Goal: Task Accomplishment & Management: Manage account settings

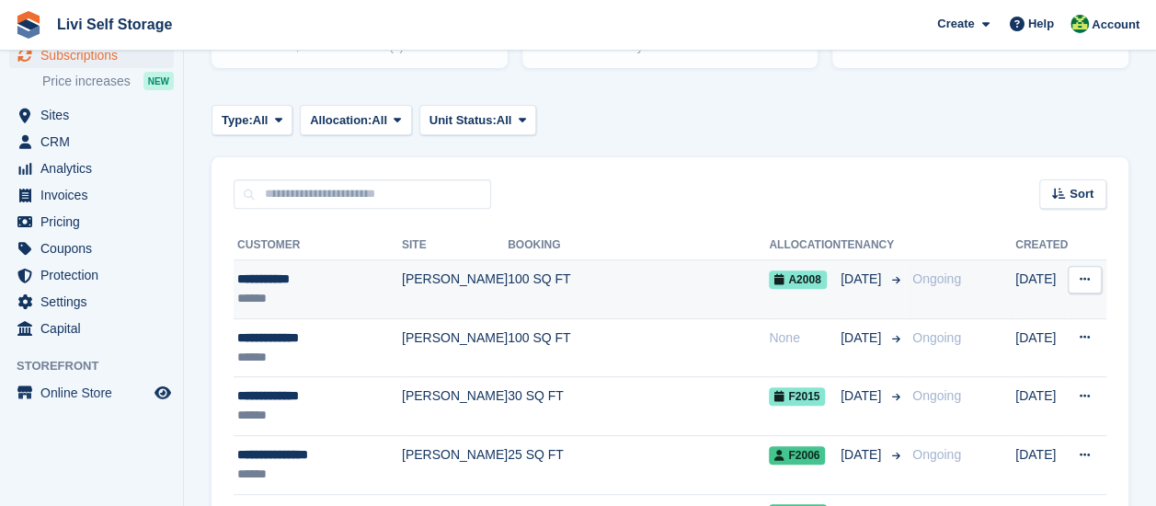
scroll to position [276, 0]
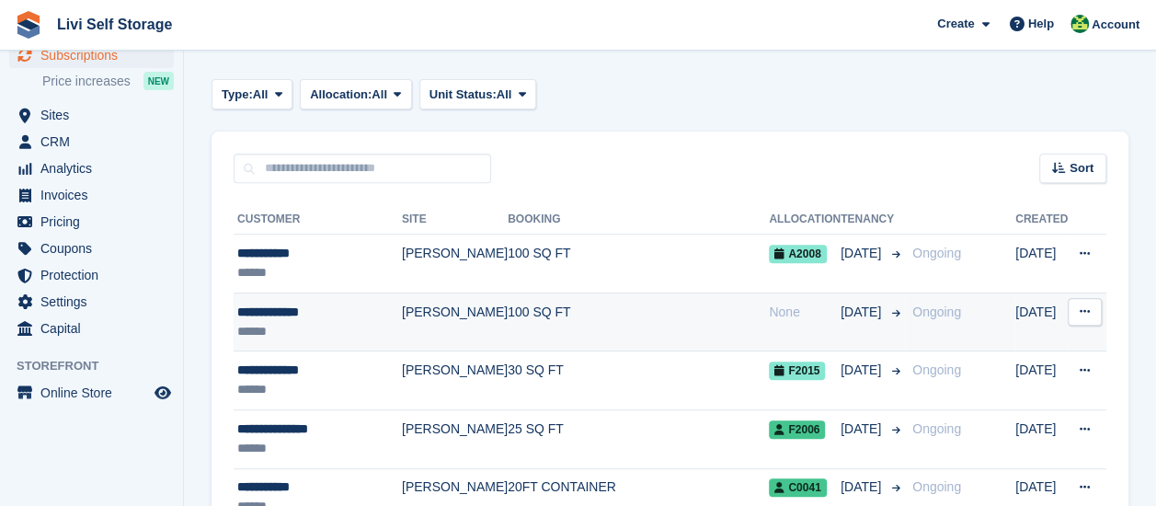
click at [304, 315] on div "**********" at bounding box center [319, 312] width 165 height 19
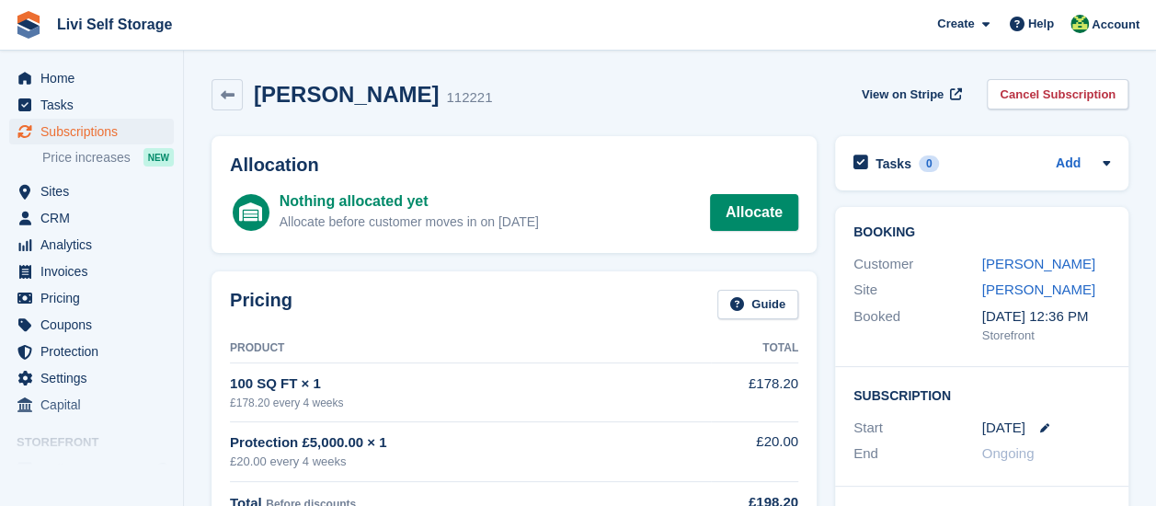
scroll to position [184, 0]
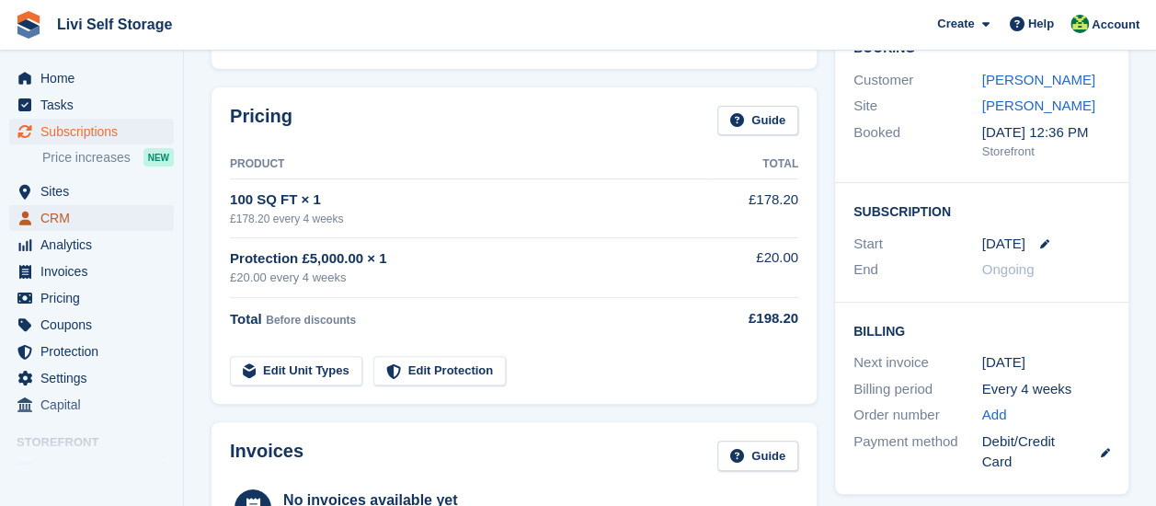
click at [74, 215] on span "CRM" at bounding box center [95, 218] width 110 height 26
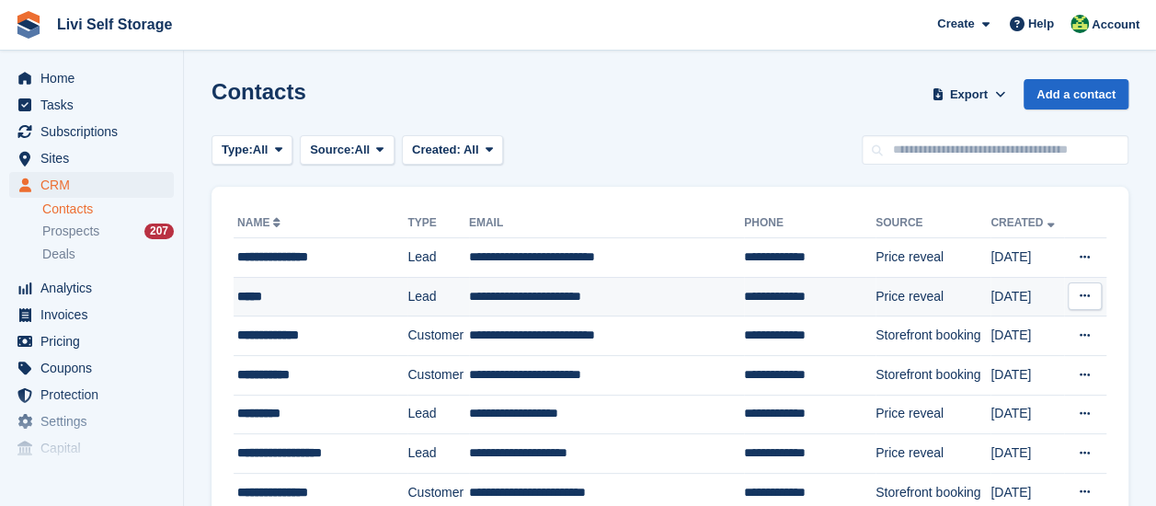
click at [264, 302] on div "*****" at bounding box center [314, 296] width 155 height 19
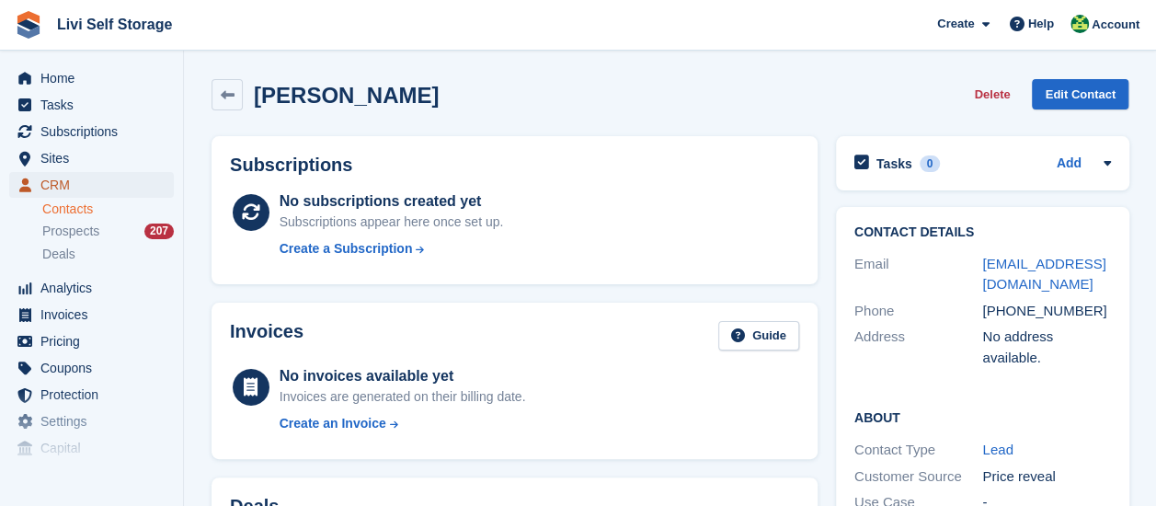
click at [64, 189] on span "CRM" at bounding box center [95, 185] width 110 height 26
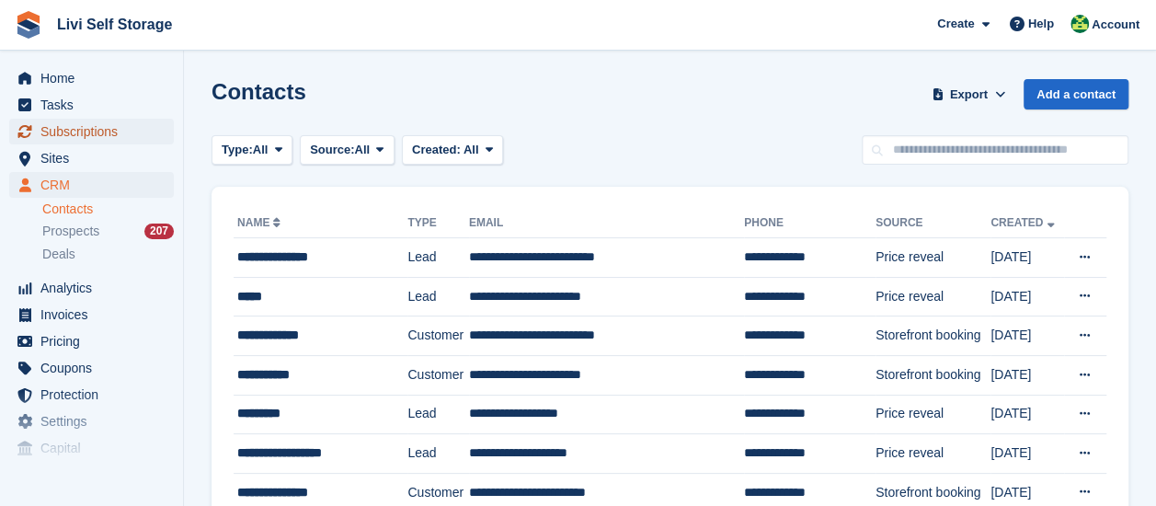
click at [105, 135] on span "Subscriptions" at bounding box center [95, 132] width 110 height 26
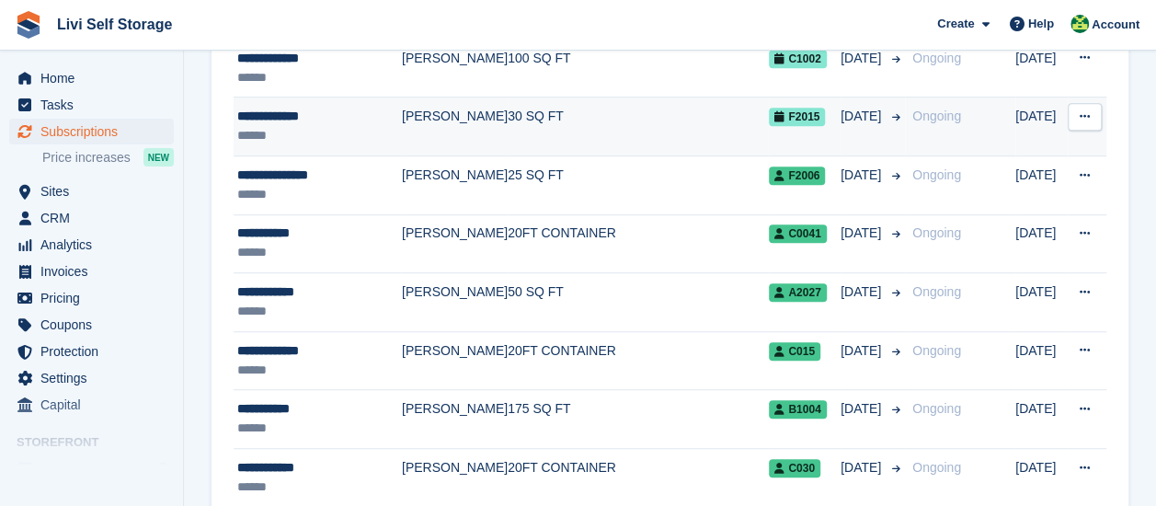
scroll to position [644, 0]
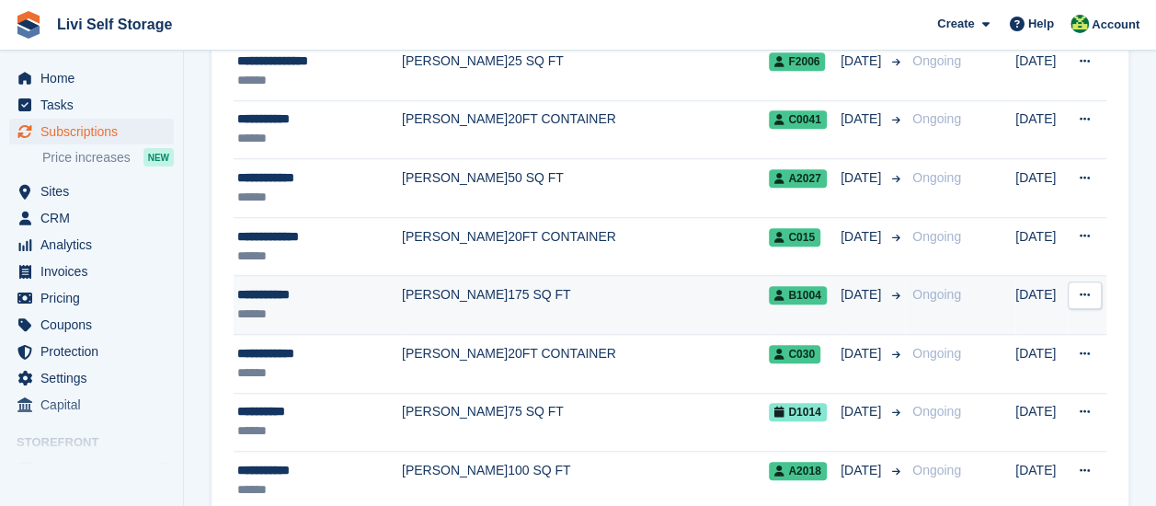
click at [433, 296] on td "[PERSON_NAME]" at bounding box center [455, 305] width 106 height 59
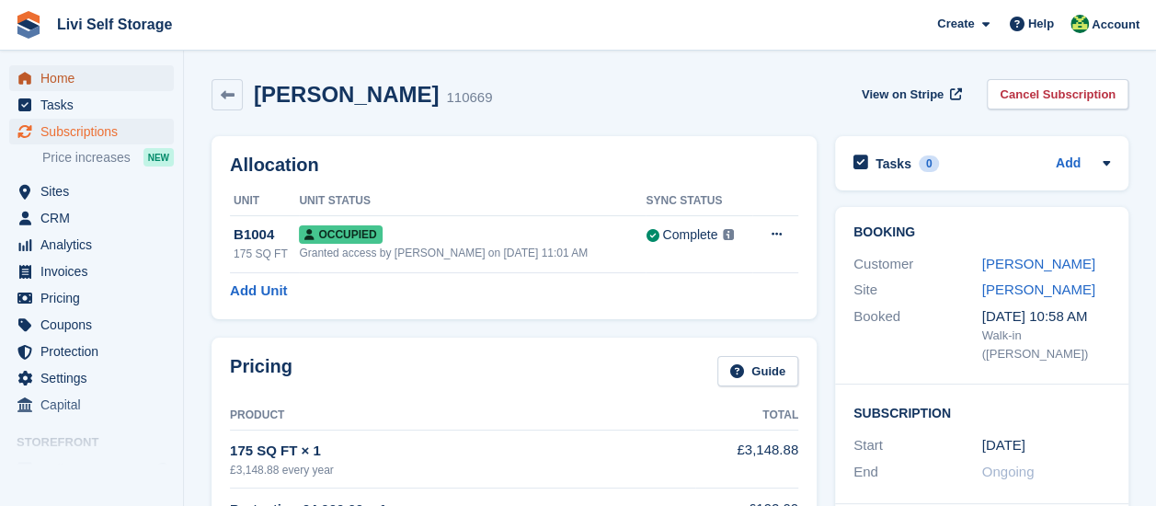
click at [54, 80] on span "Home" at bounding box center [95, 78] width 110 height 26
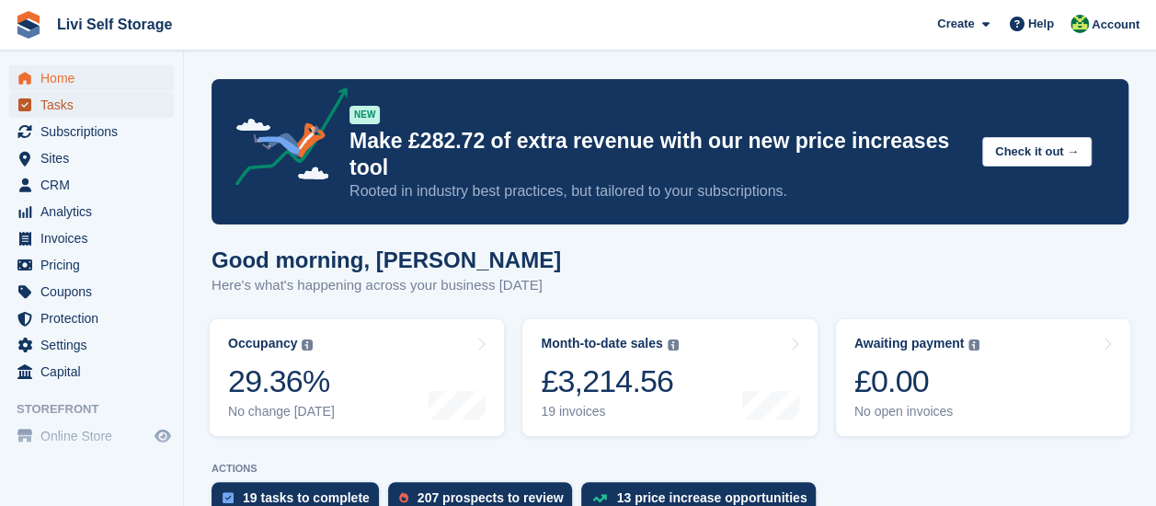
click at [63, 106] on span "Tasks" at bounding box center [95, 105] width 110 height 26
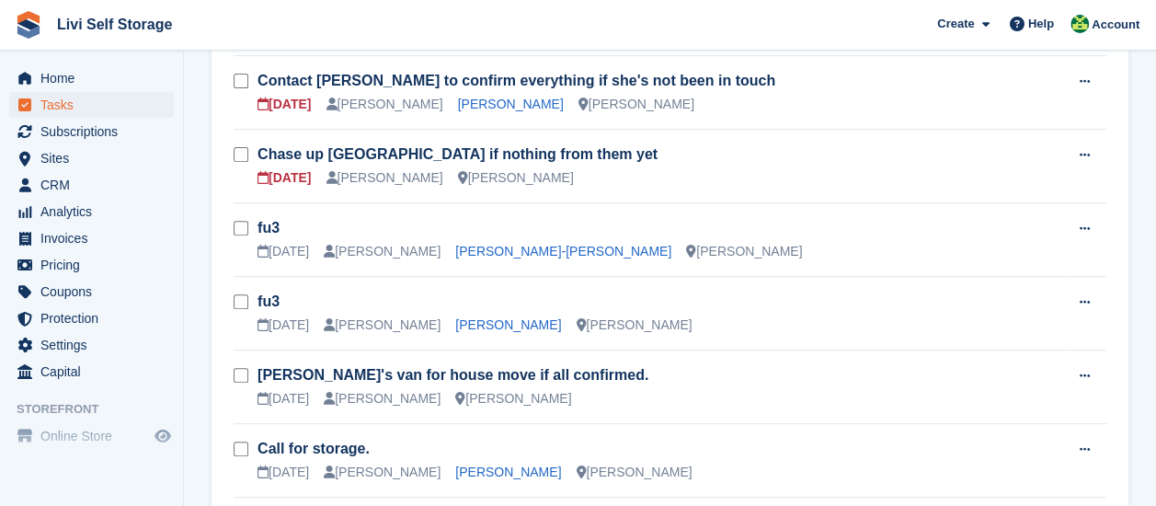
scroll to position [276, 0]
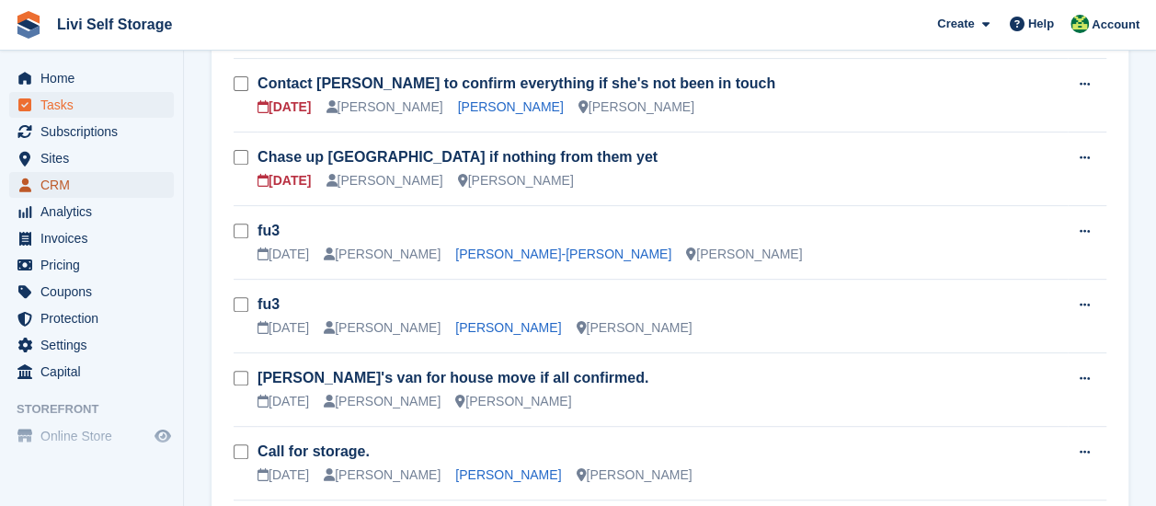
click at [68, 187] on span "CRM" at bounding box center [95, 185] width 110 height 26
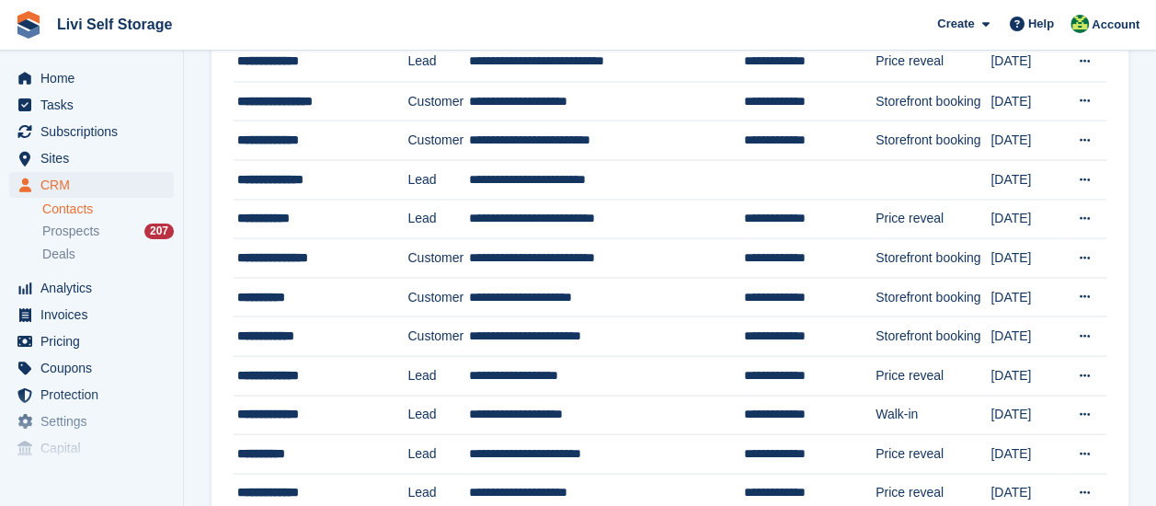
scroll to position [1747, 0]
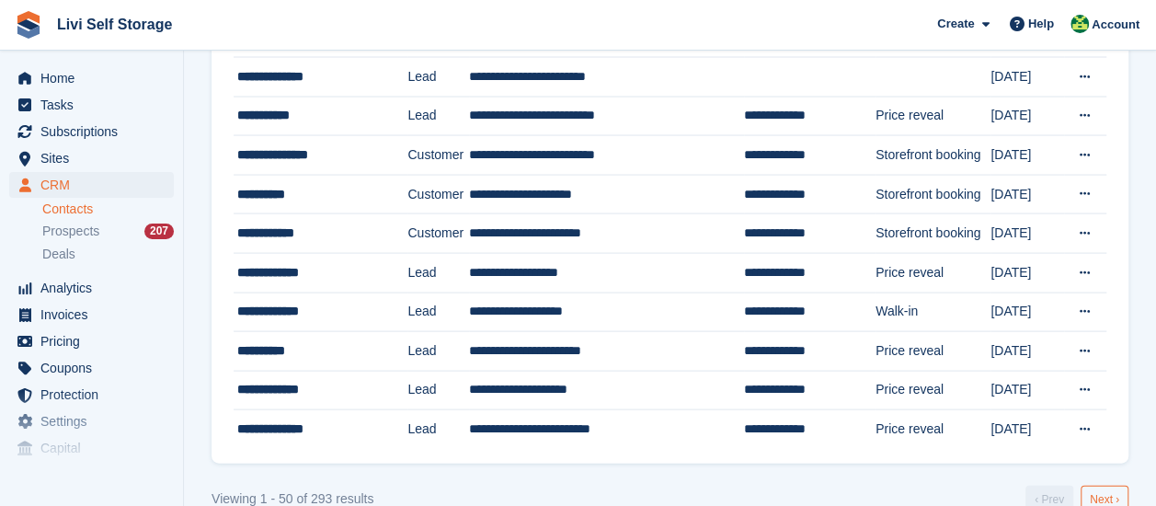
click at [1094, 486] on link "Next ›" at bounding box center [1105, 500] width 48 height 28
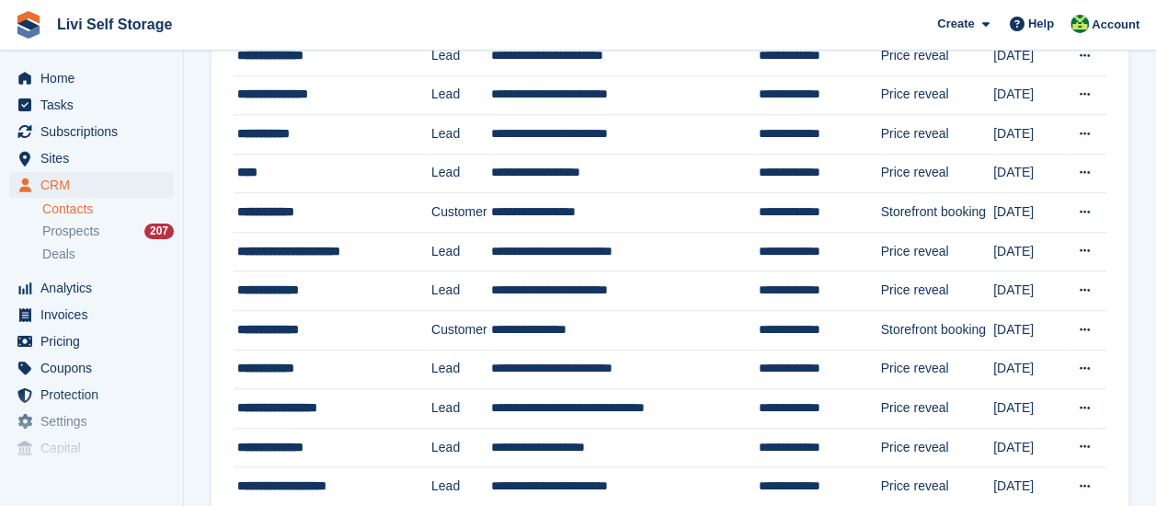
scroll to position [736, 0]
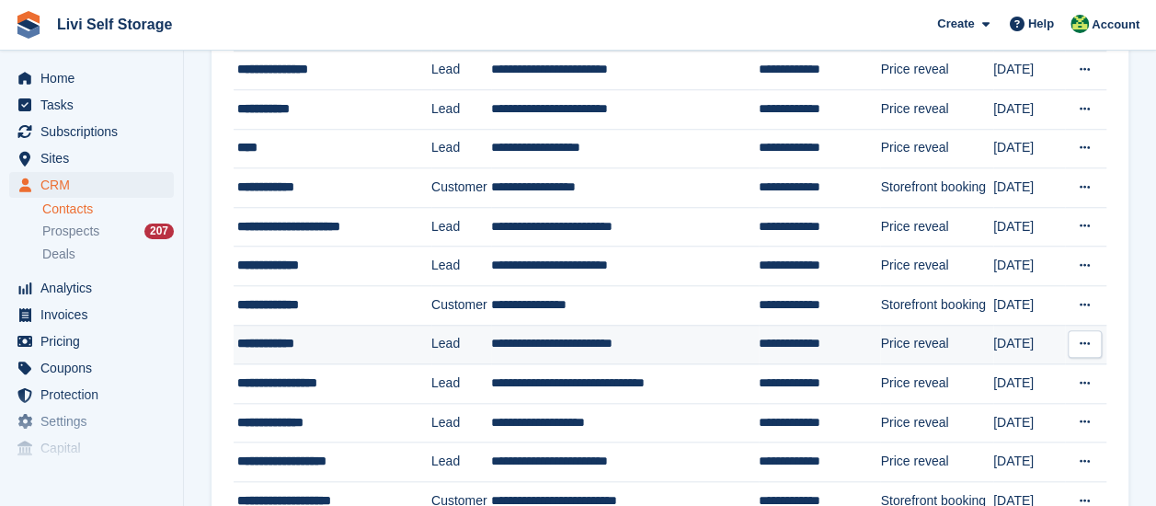
click at [306, 339] on div "**********" at bounding box center [327, 343] width 181 height 19
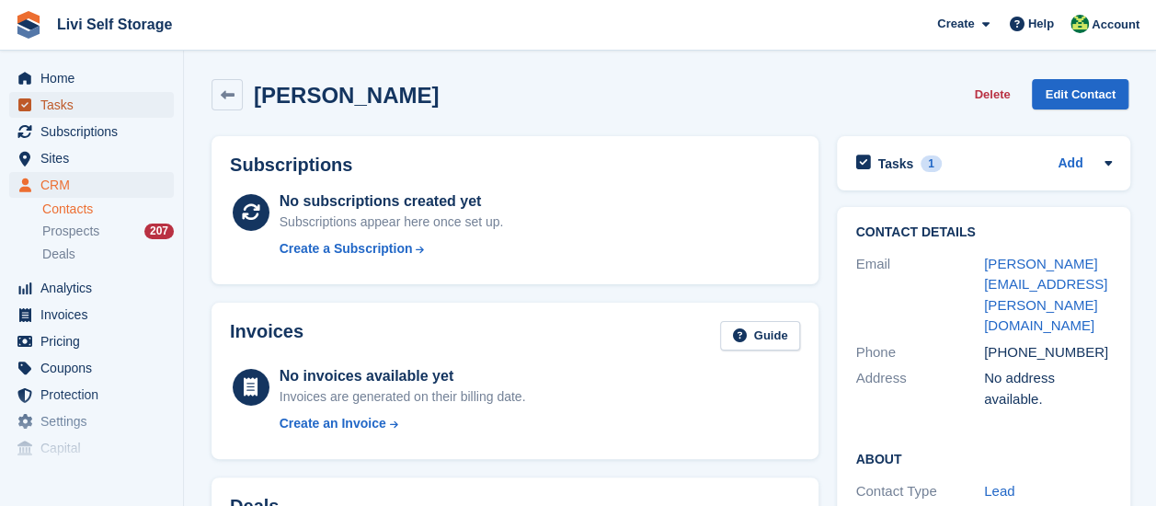
click at [53, 106] on span "Tasks" at bounding box center [95, 105] width 110 height 26
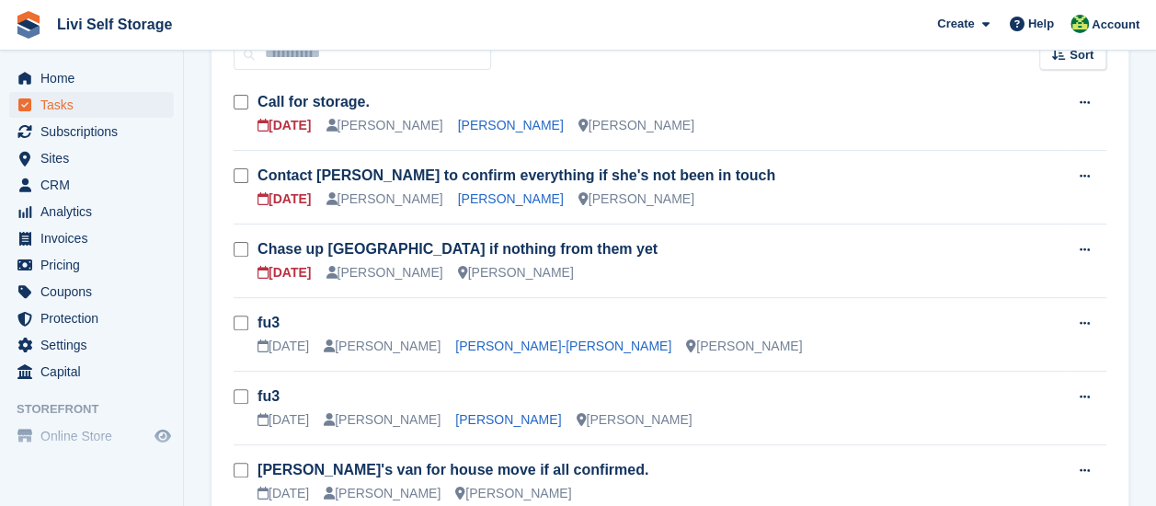
scroll to position [276, 0]
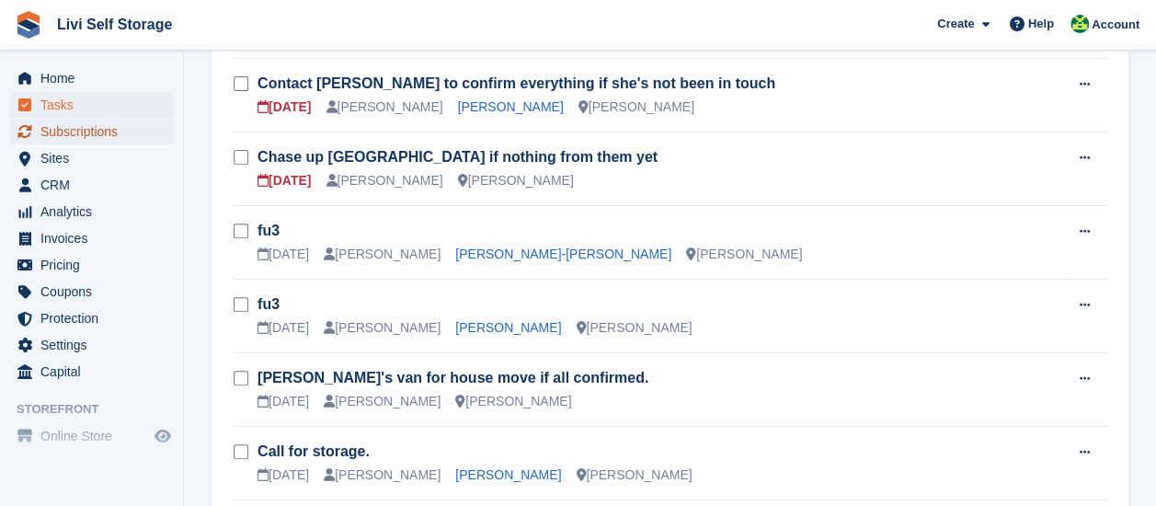
click at [105, 132] on span "Subscriptions" at bounding box center [95, 132] width 110 height 26
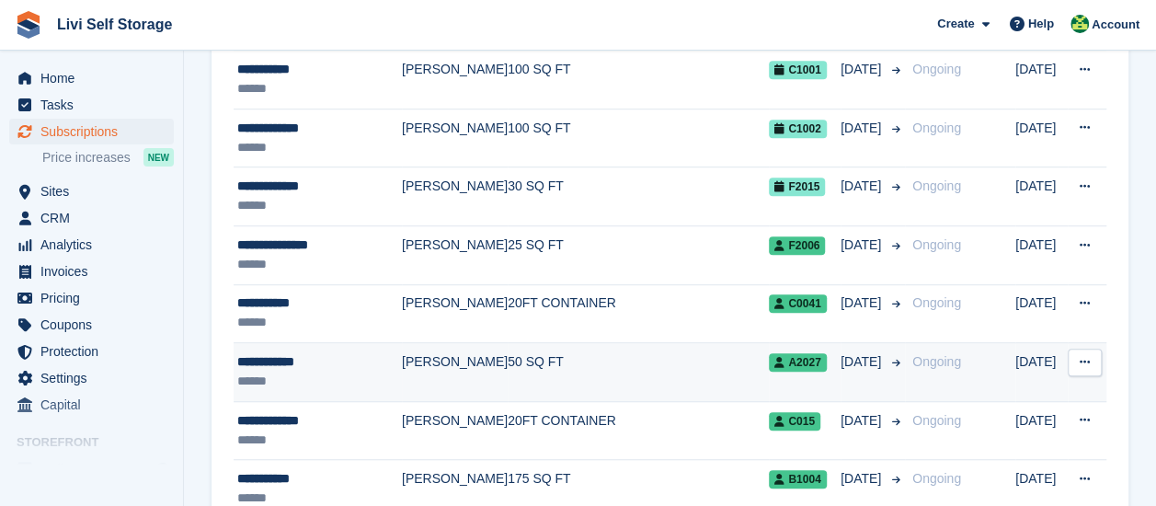
scroll to position [276, 0]
